Goal: Communication & Community: Participate in discussion

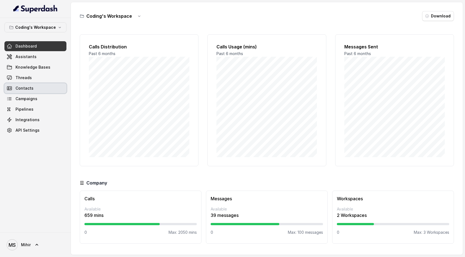
click at [41, 91] on link "Contacts" at bounding box center [35, 88] width 62 height 10
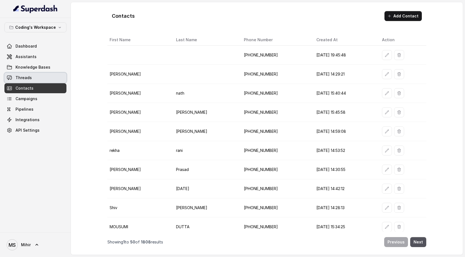
click at [42, 82] on link "Threads" at bounding box center [35, 78] width 62 height 10
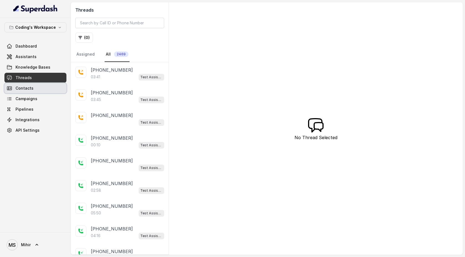
click at [39, 87] on link "Contacts" at bounding box center [35, 88] width 62 height 10
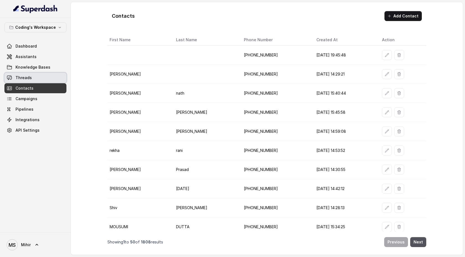
click at [38, 82] on link "Threads" at bounding box center [35, 78] width 62 height 10
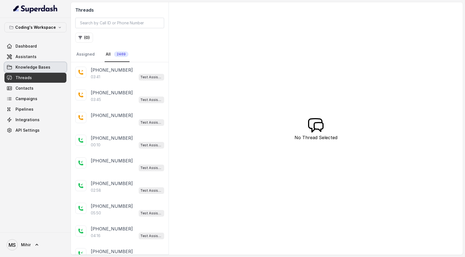
click at [40, 60] on link "Assistants" at bounding box center [35, 57] width 62 height 10
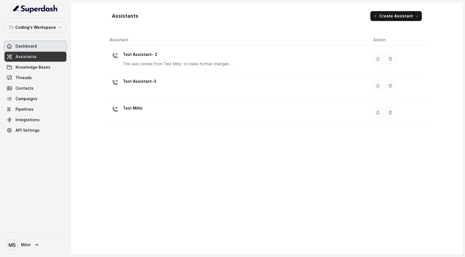
click at [43, 49] on link "Dashboard" at bounding box center [35, 46] width 62 height 10
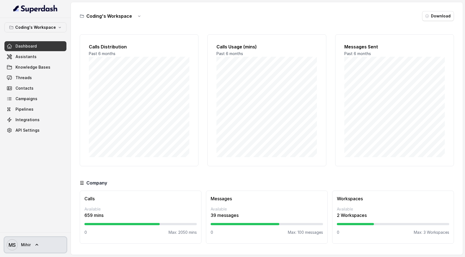
click at [38, 243] on icon at bounding box center [37, 245] width 6 height 6
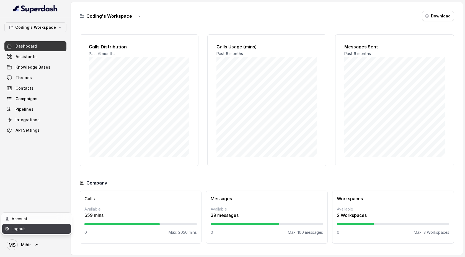
click at [40, 230] on div "Logout" at bounding box center [35, 228] width 47 height 7
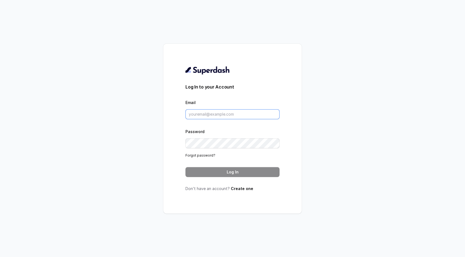
type input "support@trysuperdash.com"
click at [212, 172] on button "Log In" at bounding box center [232, 172] width 94 height 10
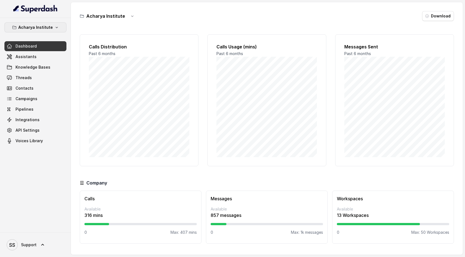
click at [56, 28] on icon "button" at bounding box center [57, 27] width 2 height 1
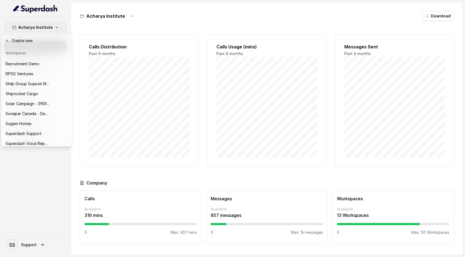
scroll to position [280, 0]
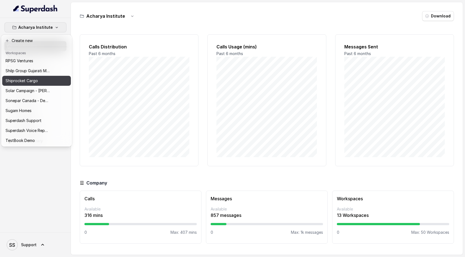
click at [36, 82] on p "Shiprocket Cargo" at bounding box center [22, 80] width 32 height 7
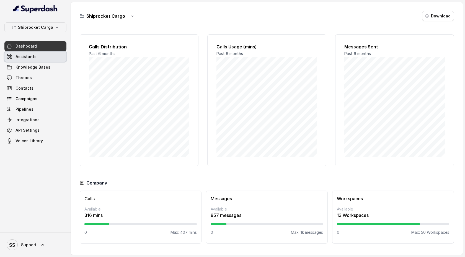
click at [46, 60] on link "Assistants" at bounding box center [35, 57] width 62 height 10
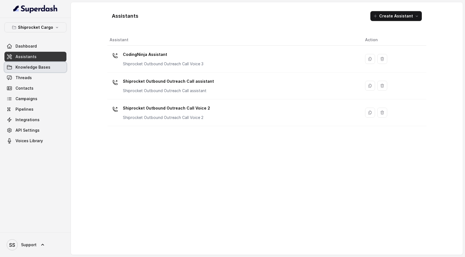
click at [46, 68] on span "Knowledge Bases" at bounding box center [32, 67] width 35 height 6
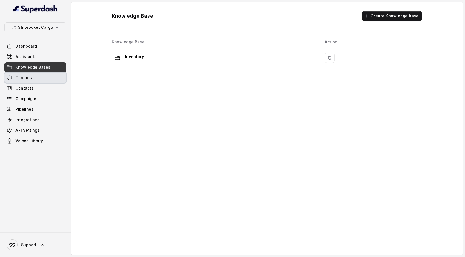
click at [43, 79] on link "Threads" at bounding box center [35, 78] width 62 height 10
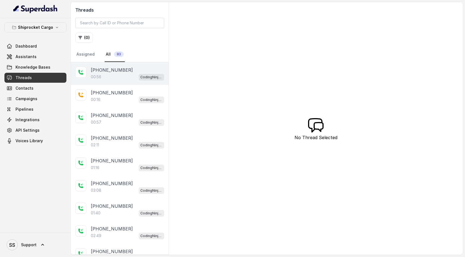
click at [91, 73] on div "00:56 CodingNinja Assistant" at bounding box center [127, 76] width 73 height 7
